Goal: Task Accomplishment & Management: Manage account settings

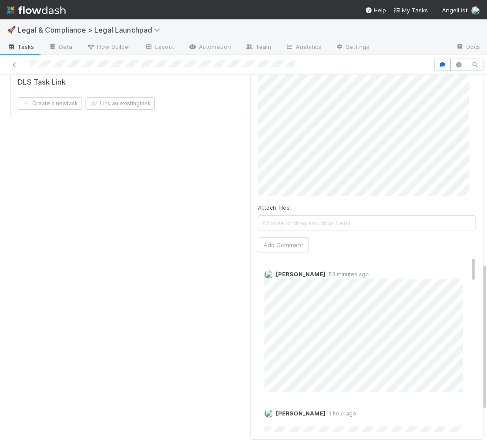
scroll to position [121, 0]
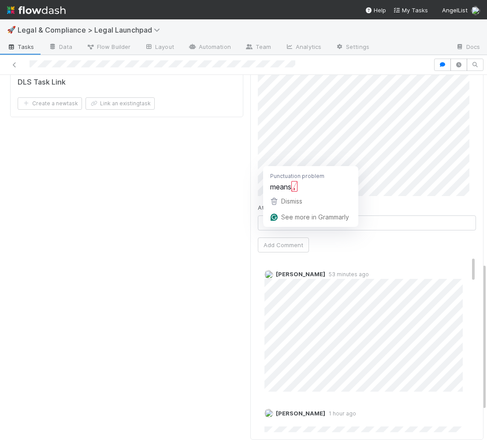
click at [295, 193] on button "Dismiss" at bounding box center [311, 201] width 92 height 16
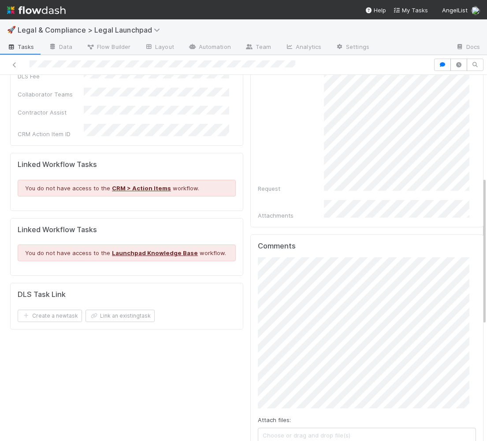
scroll to position [67, 0]
click at [250, 340] on div "Comments Attach files: Choose or drag and drop file(s) Add Comment [PERSON_NAME…" at bounding box center [366, 443] width 233 height 418
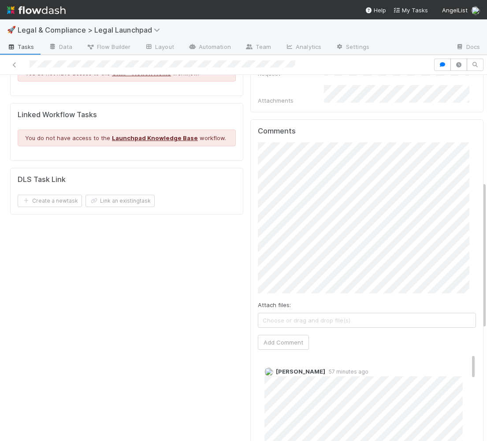
scroll to position [397, 0]
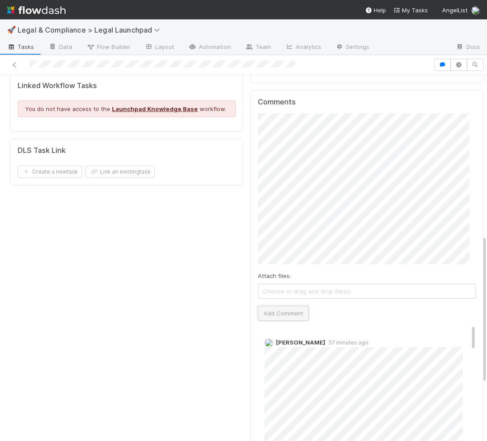
click at [287, 306] on button "Add Comment" at bounding box center [283, 313] width 51 height 15
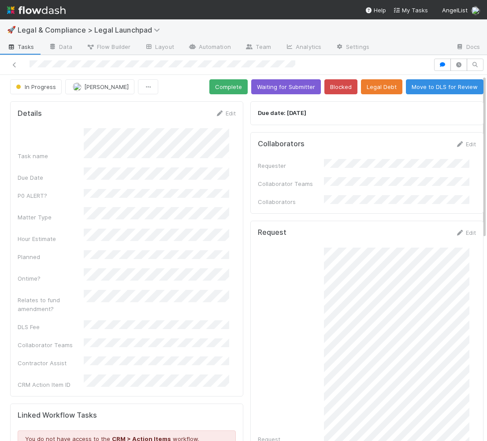
scroll to position [0, 0]
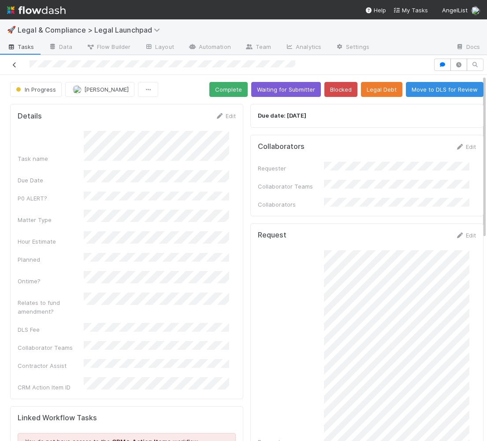
click at [15, 64] on icon at bounding box center [14, 65] width 9 height 6
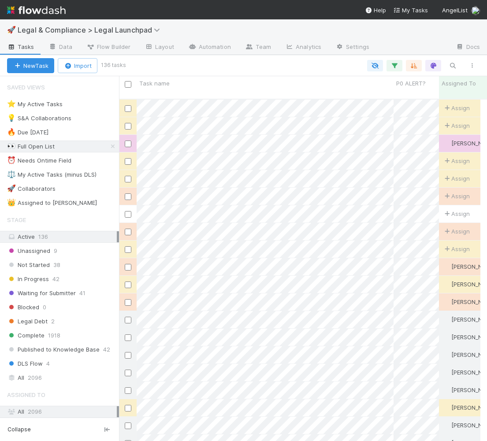
scroll to position [343, 354]
click at [41, 107] on div "⭐ My Active Tasks" at bounding box center [34, 104] width 55 height 11
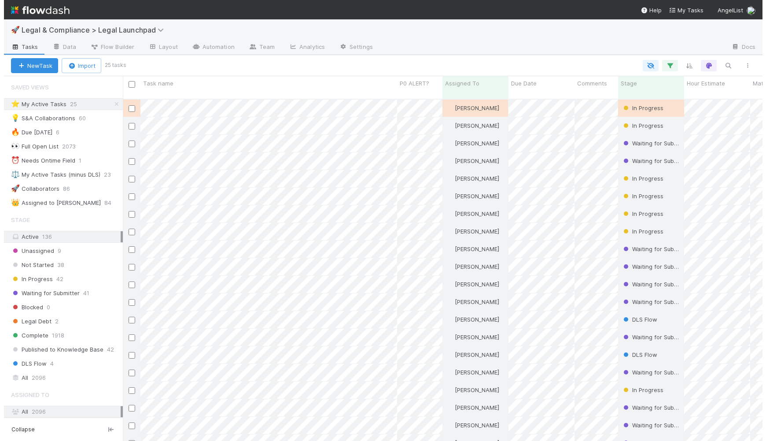
scroll to position [343, 641]
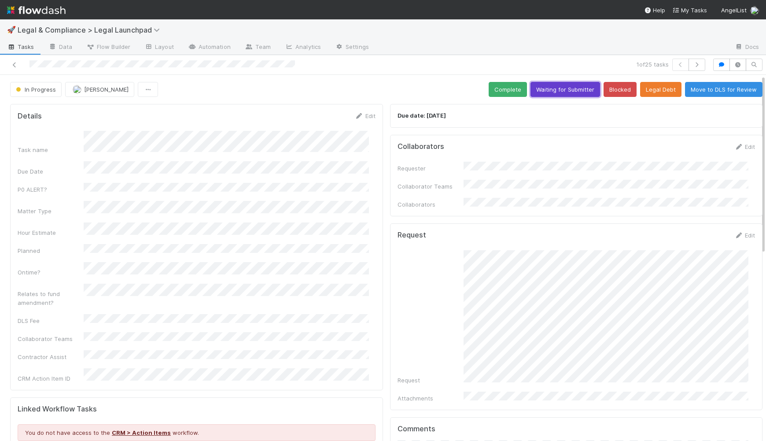
click at [568, 95] on button "Waiting for Submitter" at bounding box center [566, 89] width 70 height 15
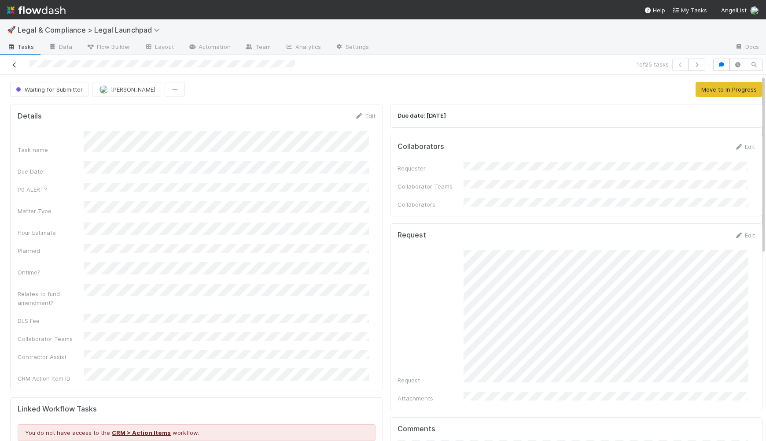
click at [13, 68] on link at bounding box center [14, 64] width 9 height 9
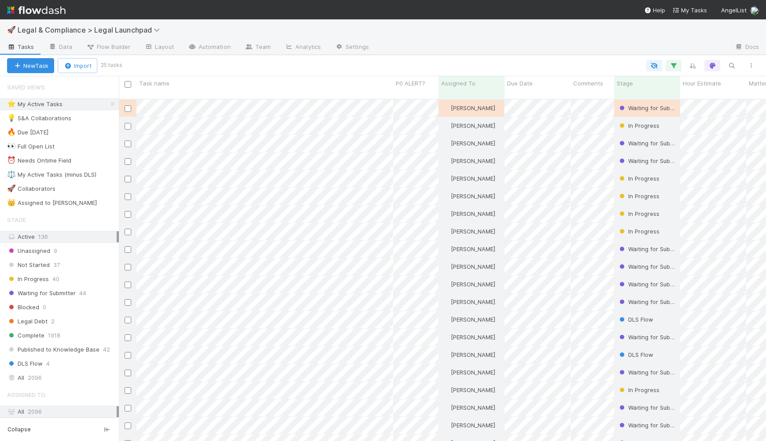
scroll to position [343, 641]
